Goal: Task Accomplishment & Management: Use online tool/utility

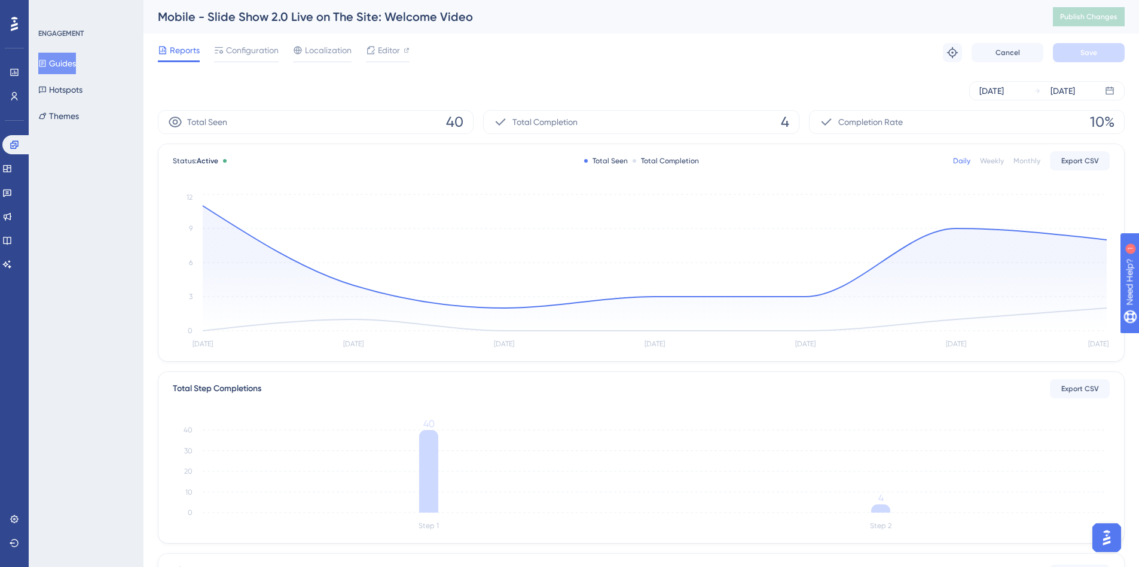
click at [68, 66] on button "Guides" at bounding box center [57, 64] width 38 height 22
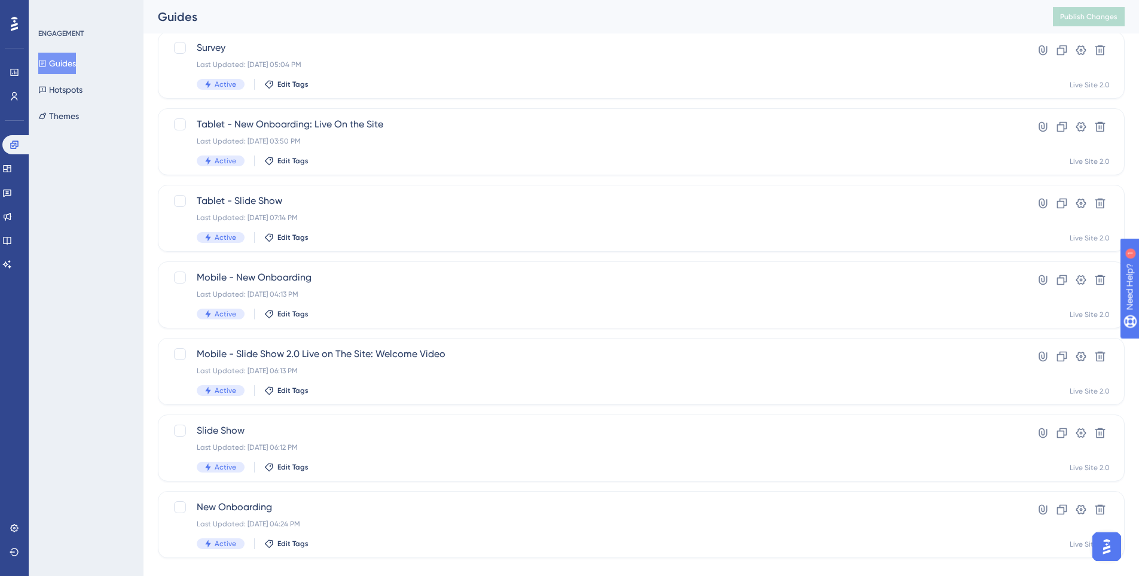
scroll to position [357, 0]
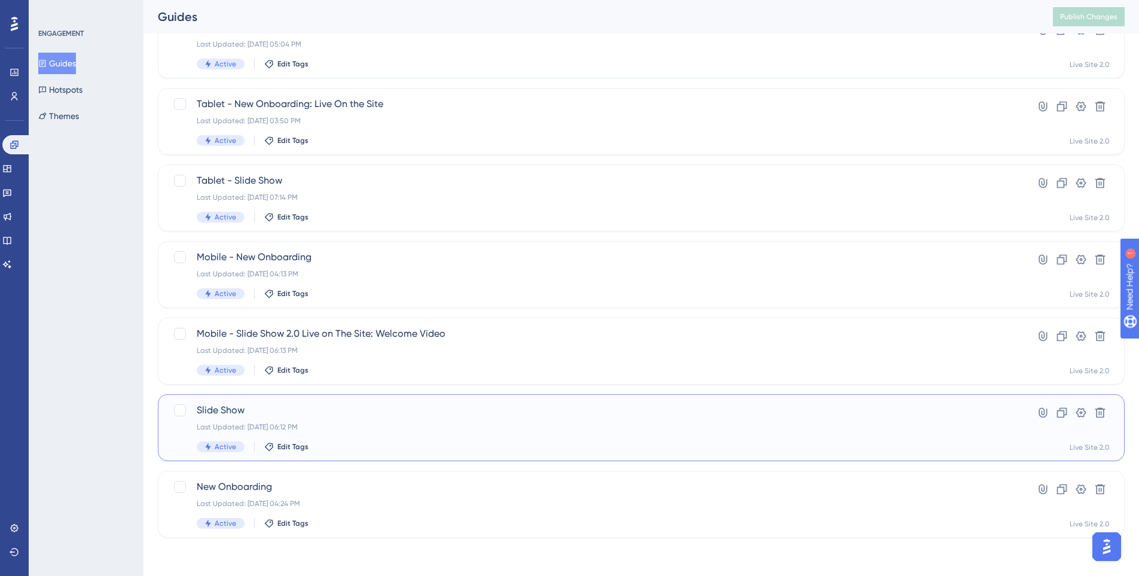
click at [343, 419] on div "Slide Show Last Updated: [DATE] 06:12 PM Active Edit Tags" at bounding box center [593, 427] width 793 height 49
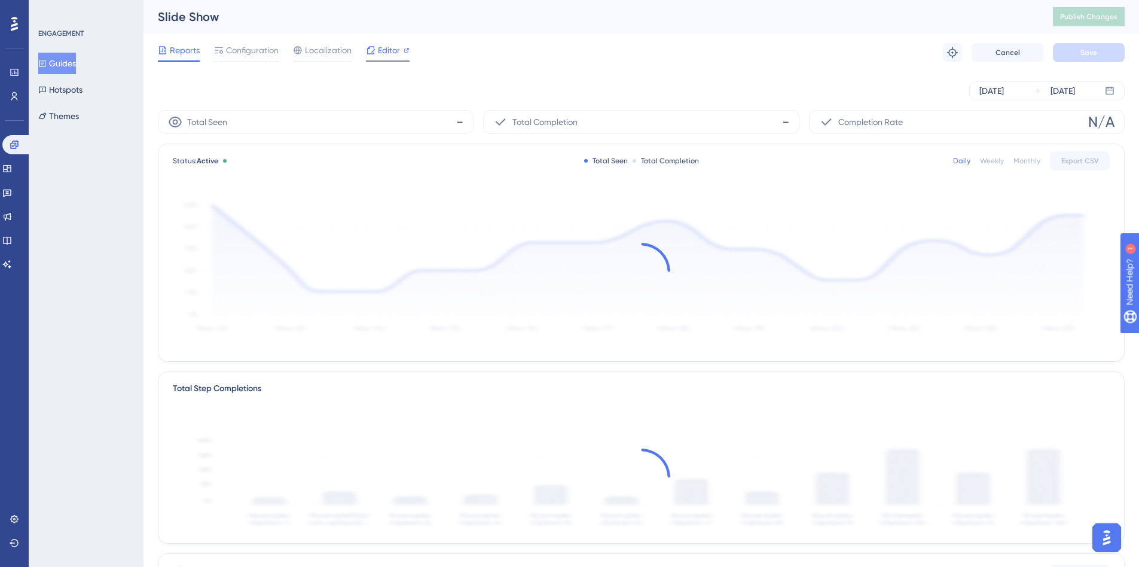
click at [381, 53] on span "Editor" at bounding box center [389, 50] width 22 height 14
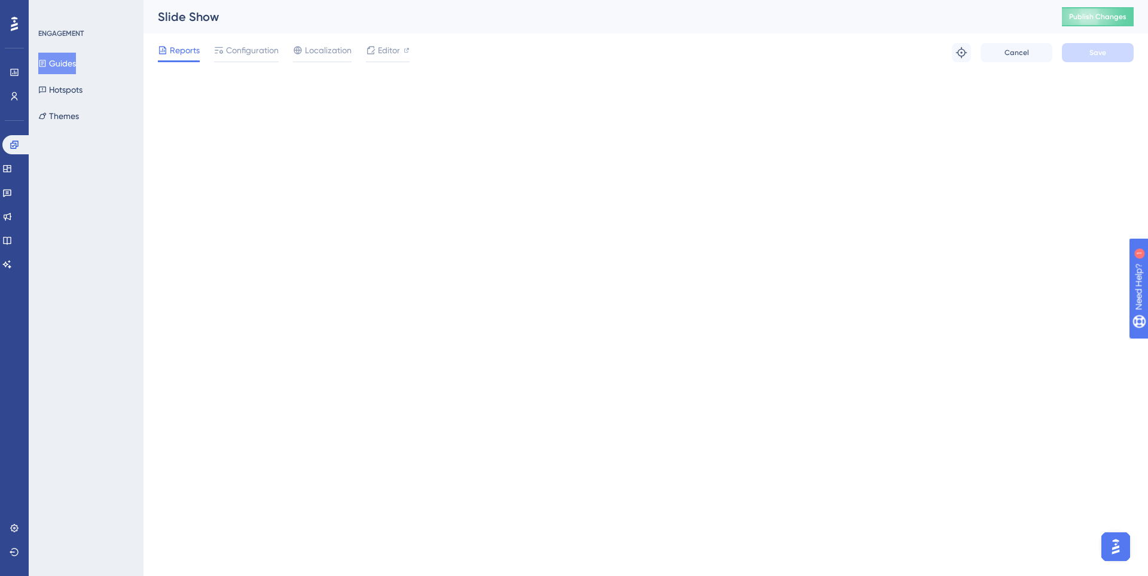
click at [54, 73] on button "Guides" at bounding box center [57, 64] width 38 height 22
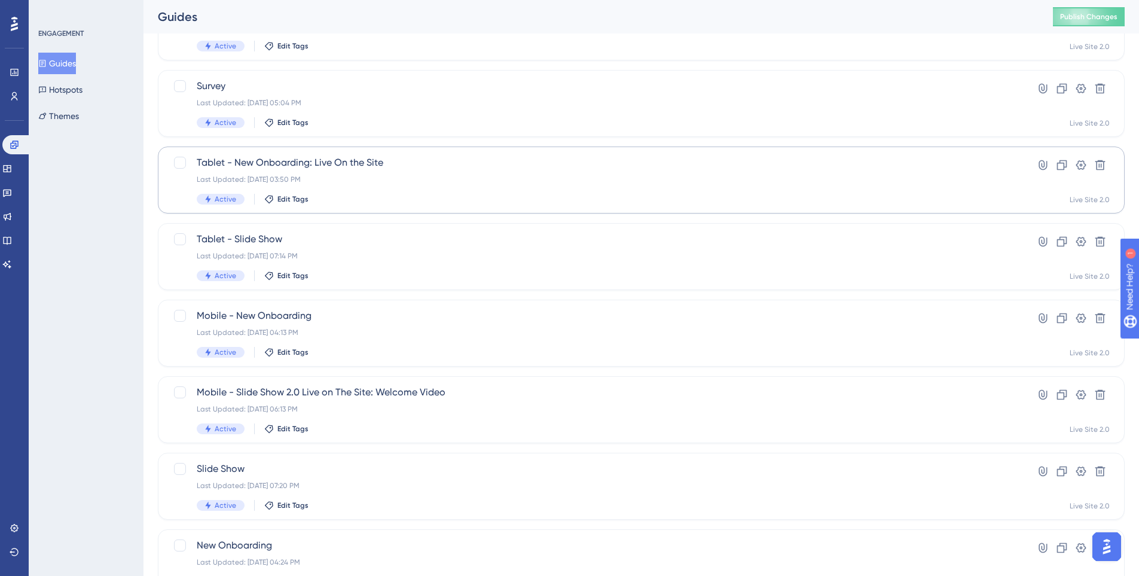
scroll to position [299, 0]
click at [399, 401] on div "Mobile - Slide Show 2.0 Live on The Site: Welcome Video Last Updated: [DATE] 06…" at bounding box center [593, 408] width 793 height 49
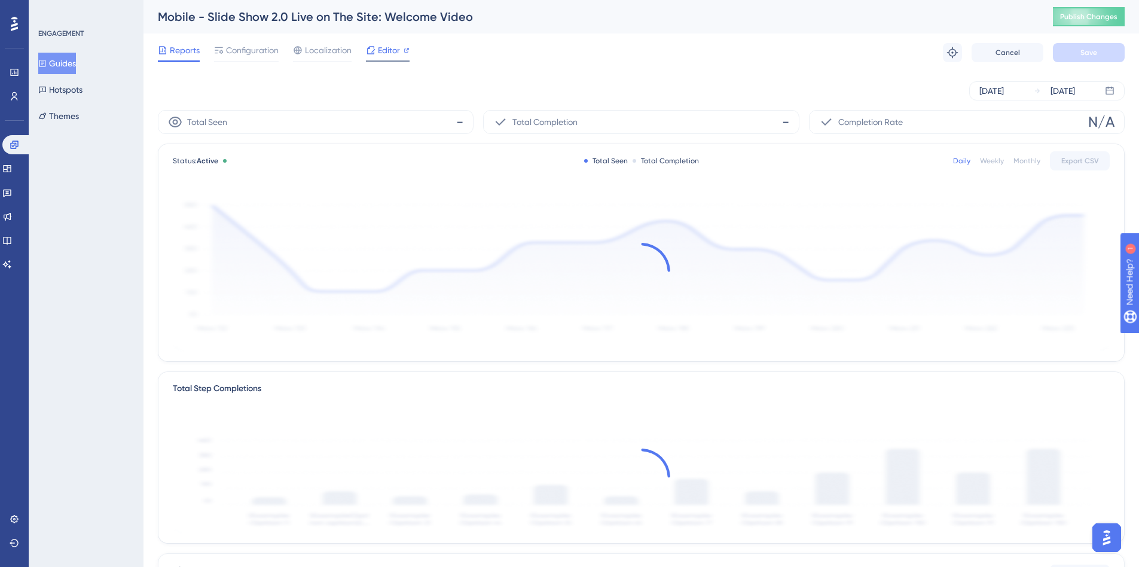
click at [375, 55] on div "Editor" at bounding box center [388, 50] width 44 height 14
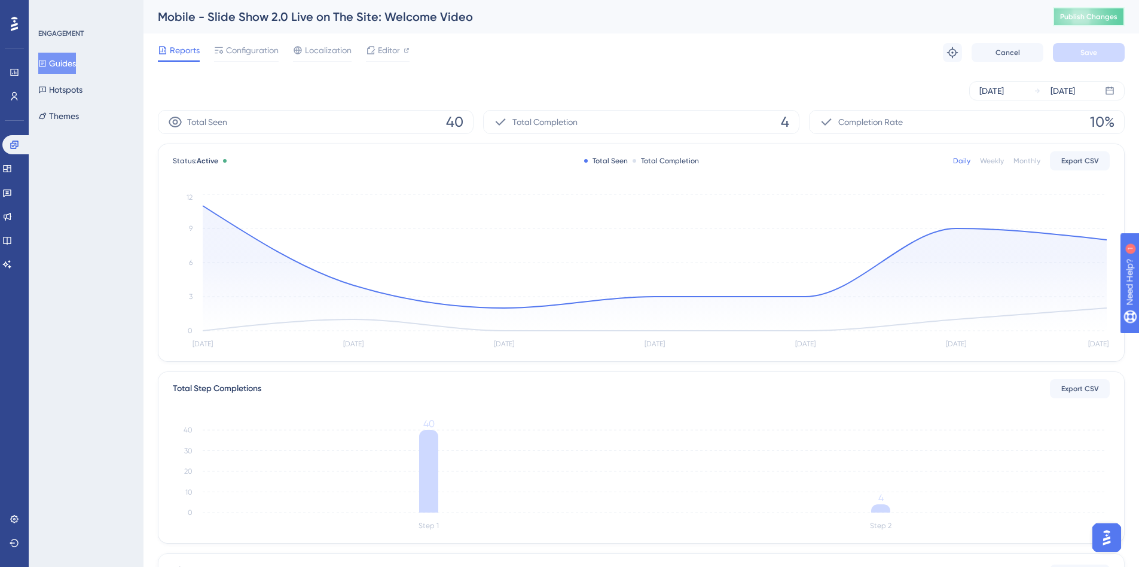
click at [1098, 19] on span "Publish Changes" at bounding box center [1088, 17] width 57 height 10
